Goal: Navigation & Orientation: Find specific page/section

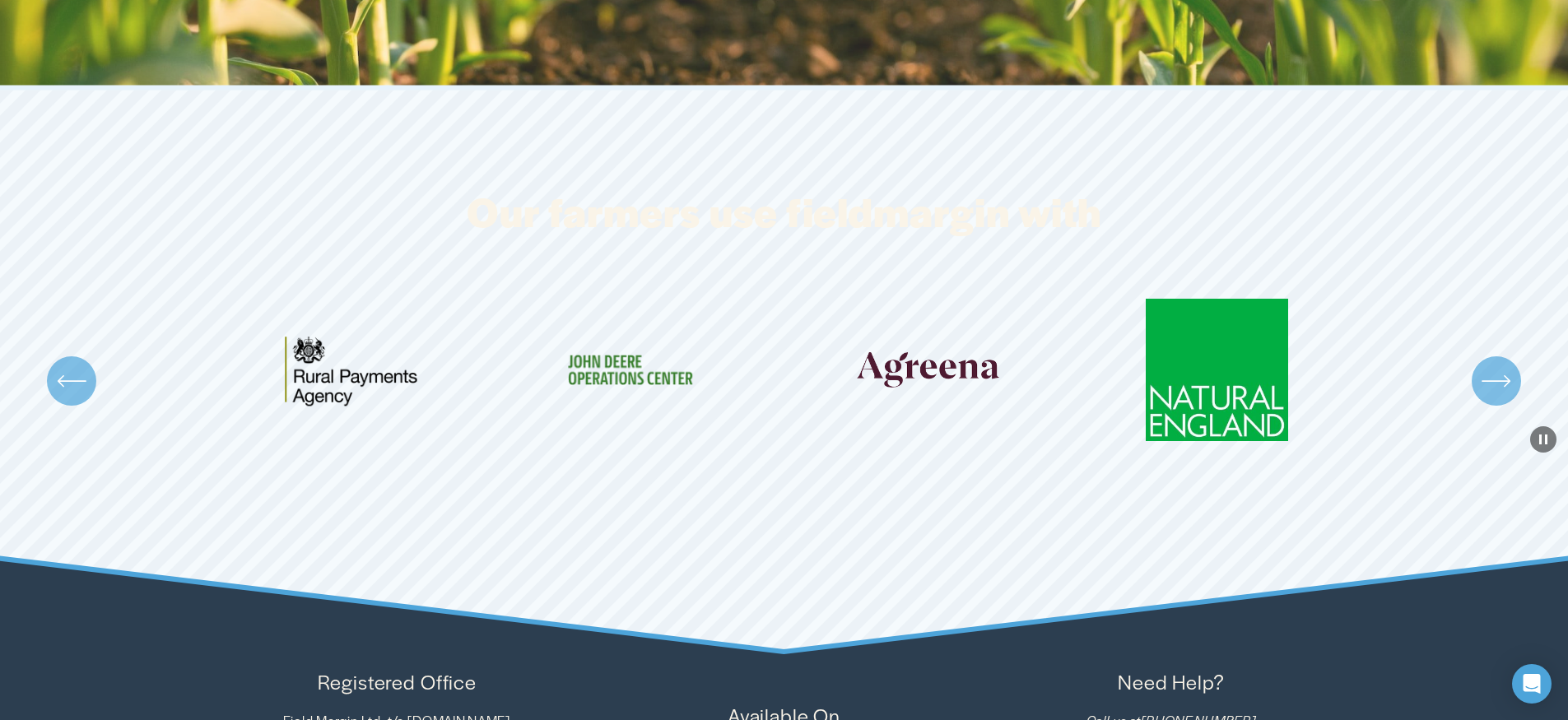
scroll to position [5202, 0]
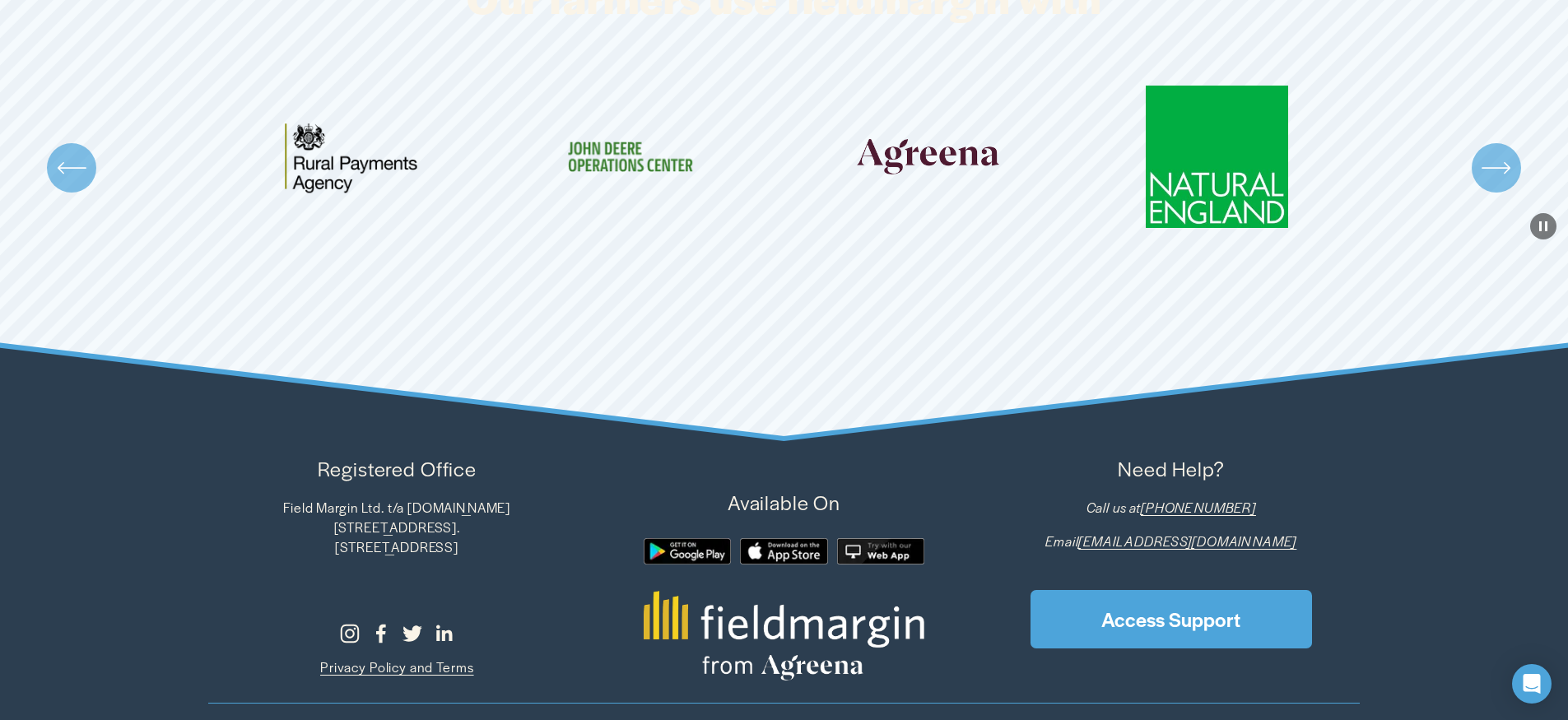
drag, startPoint x: 0, startPoint y: 0, endPoint x: 311, endPoint y: 253, distance: 400.9
click at [311, 252] on ul "Carousel" at bounding box center [784, 169] width 1152 height 166
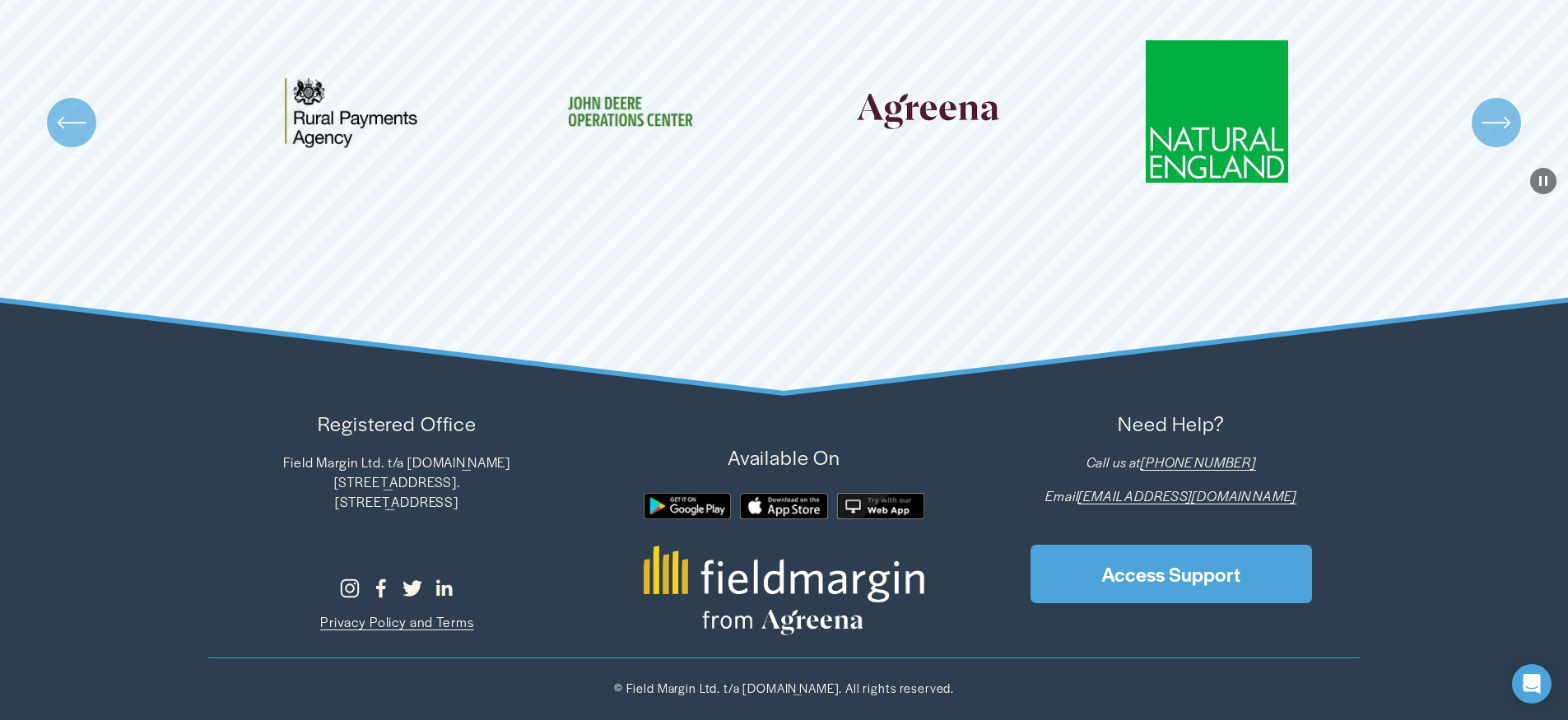
scroll to position [5260, 0]
click at [873, 510] on div at bounding box center [881, 506] width 88 height 27
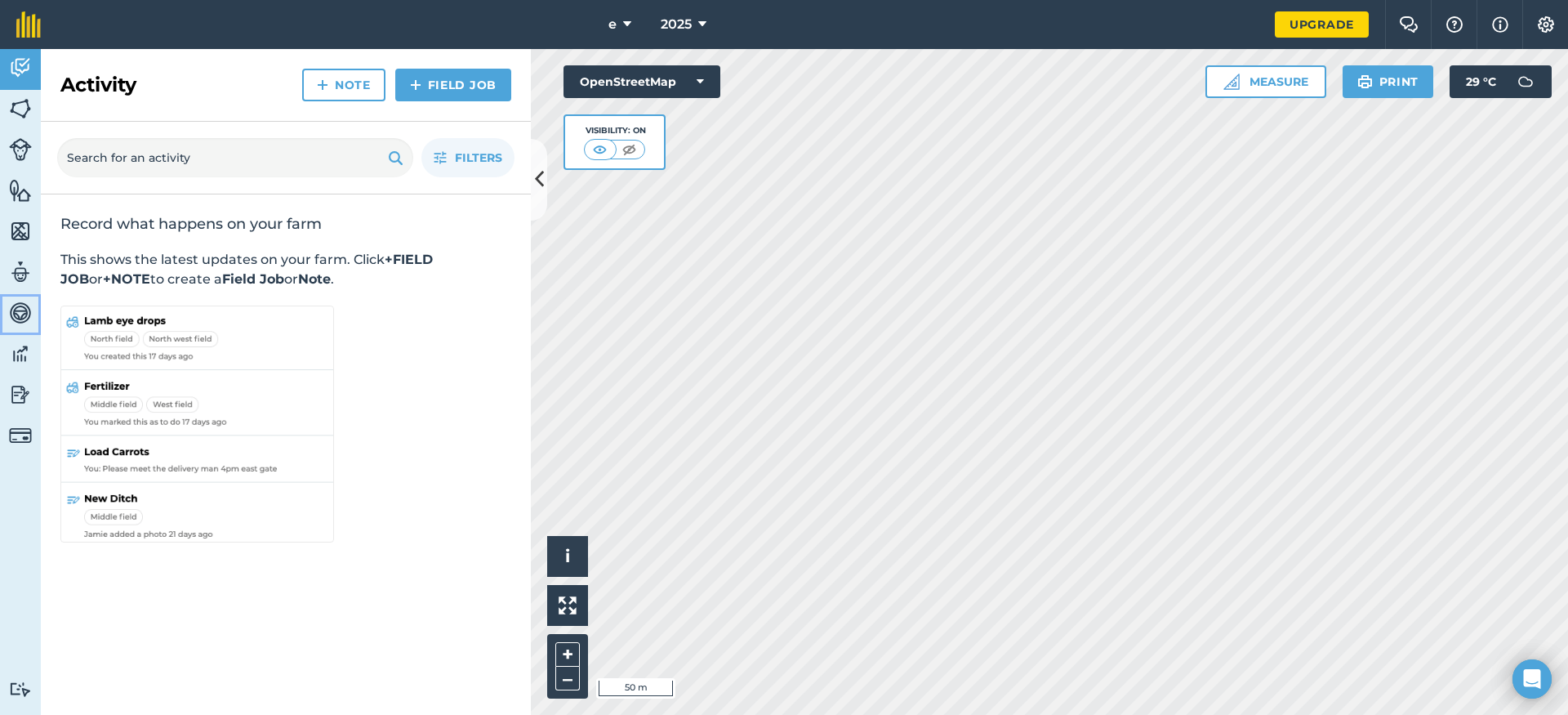
click at [17, 330] on link "Vehicles" at bounding box center [21, 314] width 41 height 41
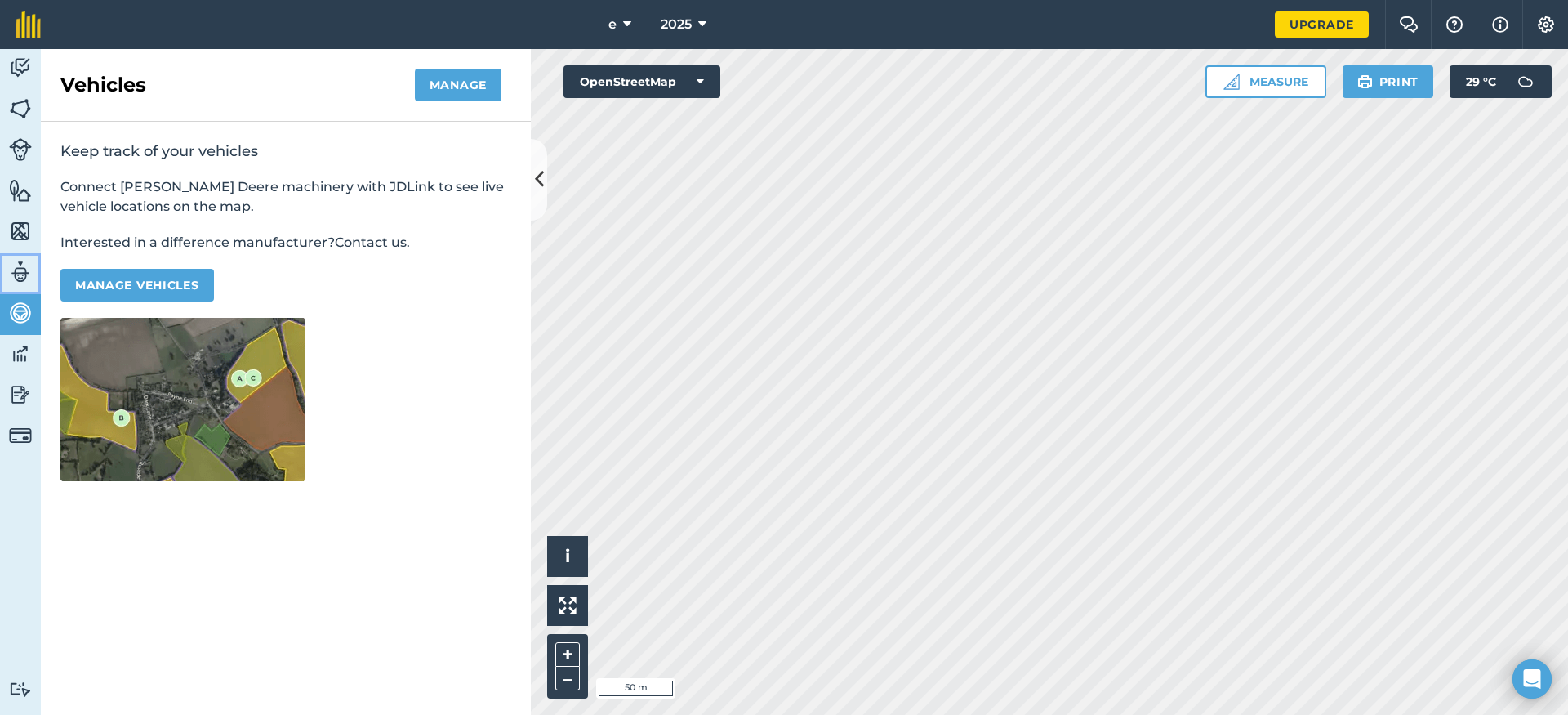
click at [0, 283] on link "Team" at bounding box center [21, 274] width 41 height 41
select select "MEMBER"
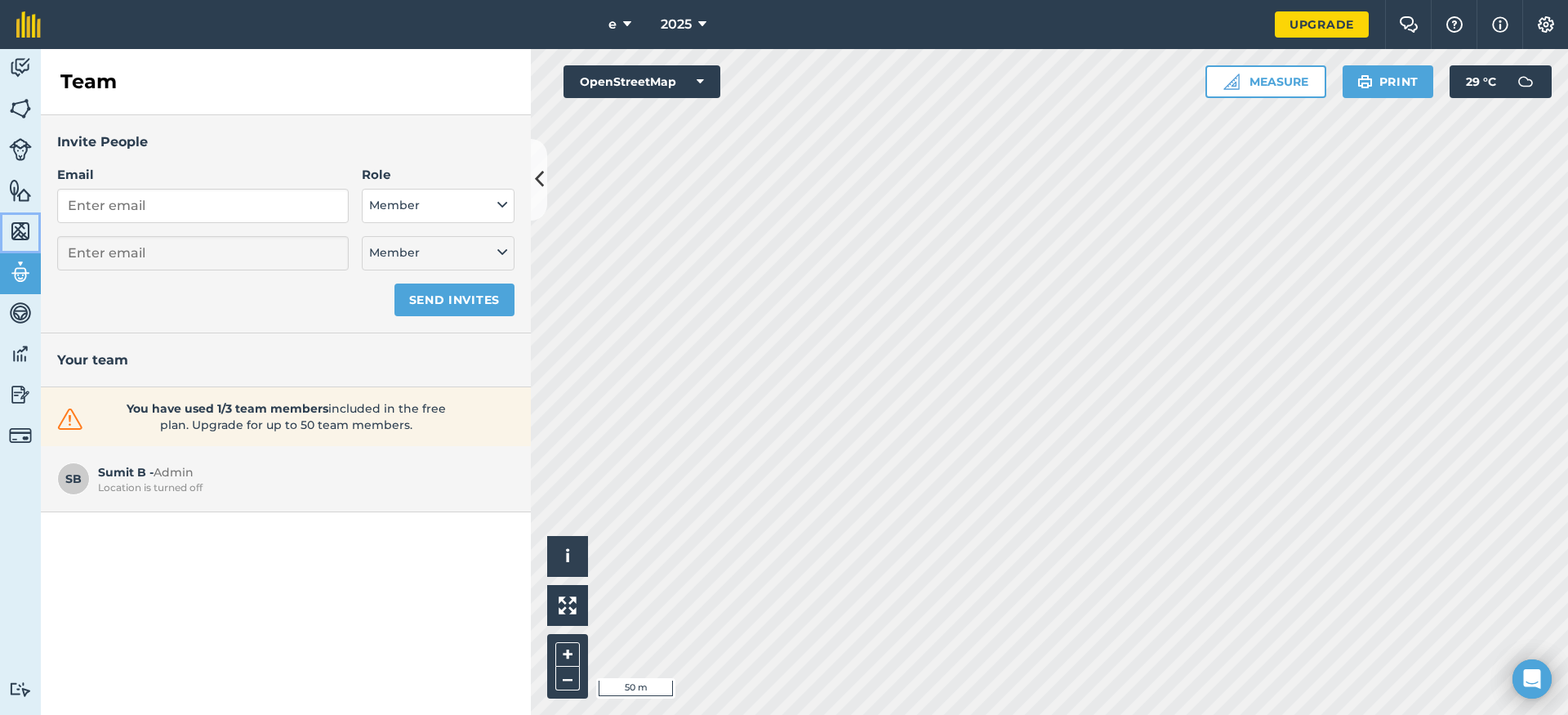
click at [5, 238] on link "Maps" at bounding box center [21, 233] width 41 height 41
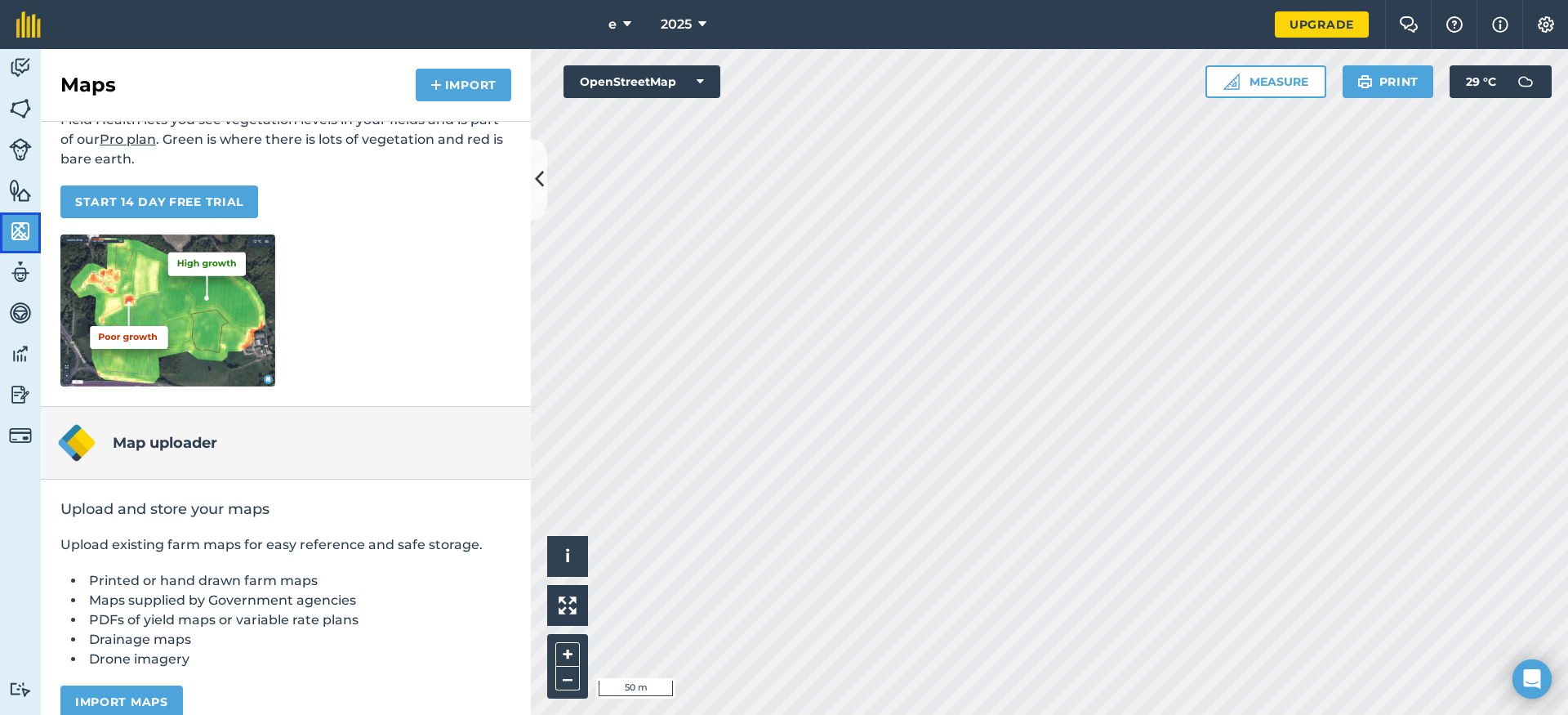
scroll to position [163, 0]
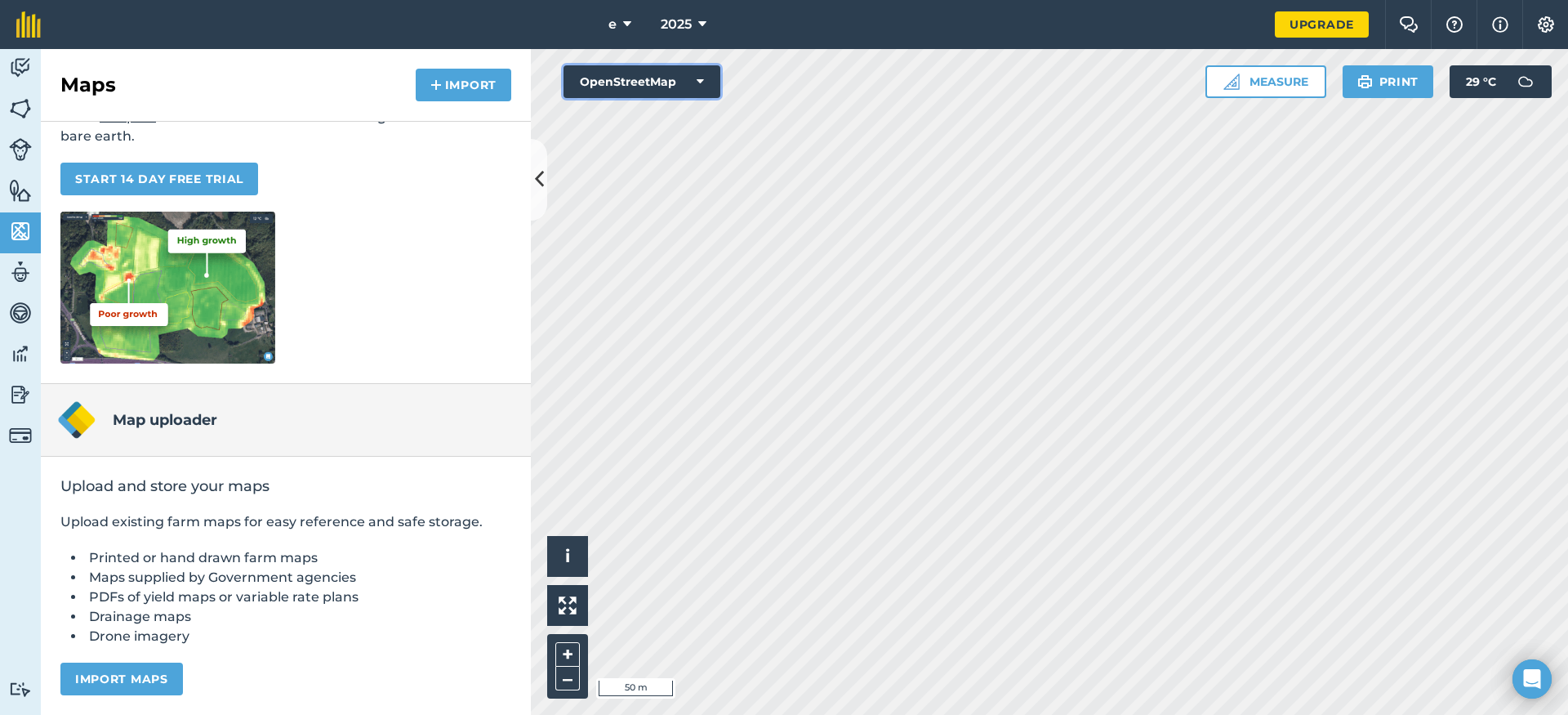
click at [615, 75] on button "OpenStreetMap" at bounding box center [642, 81] width 157 height 32
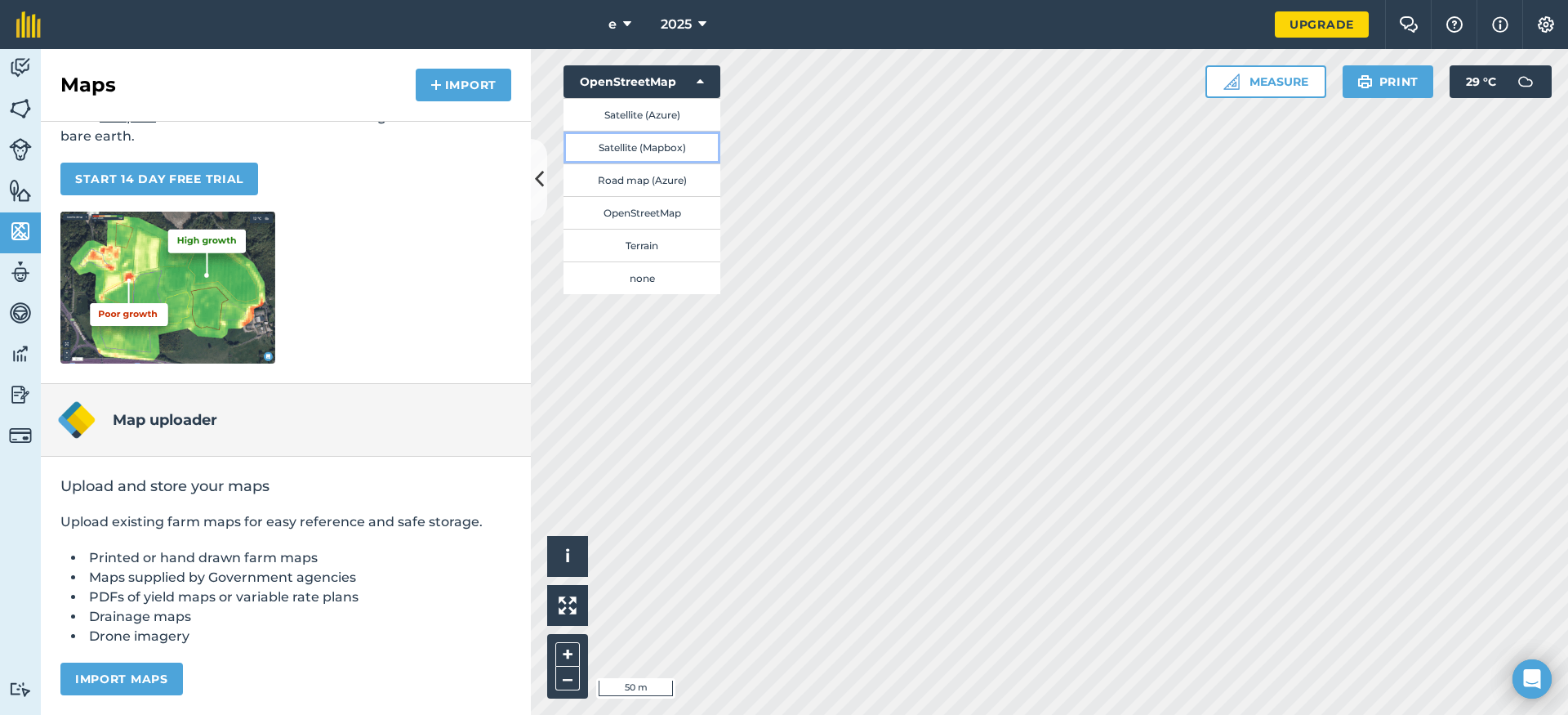
click at [672, 145] on button "Satellite (Mapbox)" at bounding box center [642, 147] width 157 height 32
